Goal: Check status

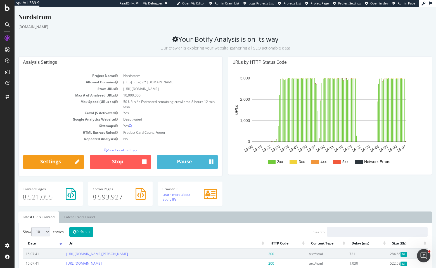
scroll to position [71, 0]
